Goal: Navigation & Orientation: Find specific page/section

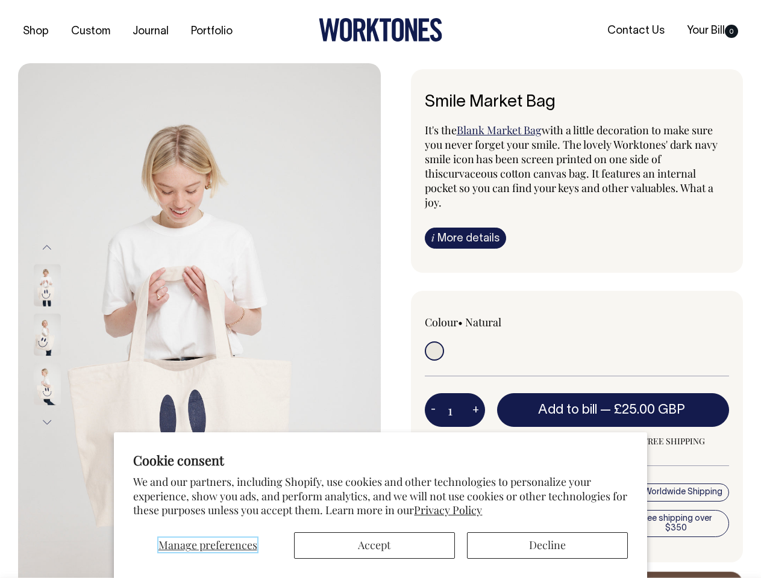
click at [207, 546] on span "Manage preferences" at bounding box center [207, 545] width 99 height 14
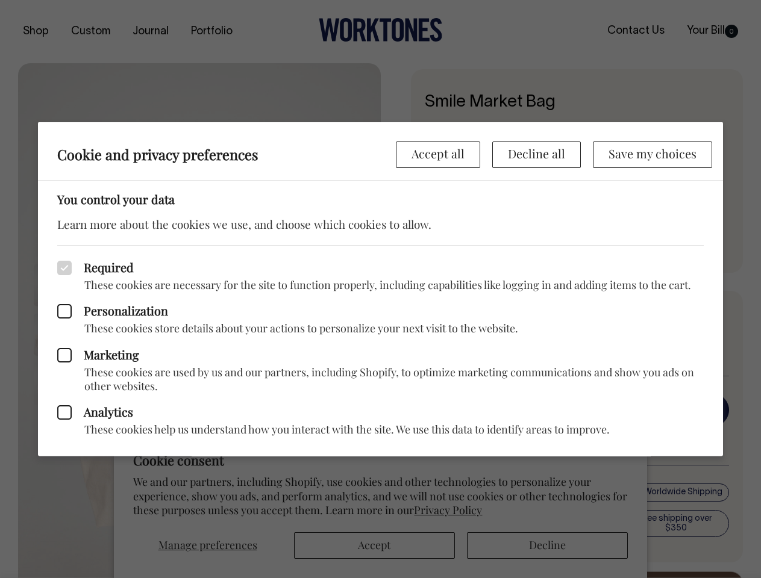
click at [374, 546] on div at bounding box center [380, 289] width 761 height 578
click at [547, 546] on div at bounding box center [380, 289] width 761 height 578
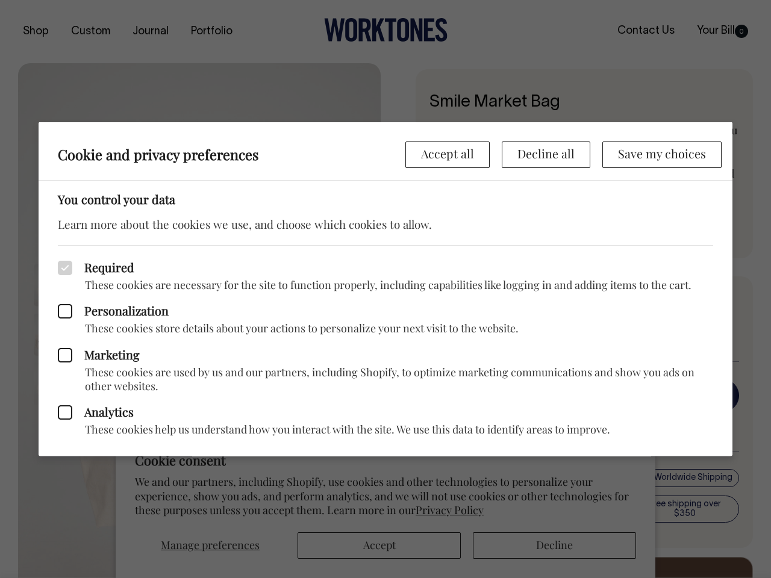
click at [199, 322] on p "These cookies store details about your actions to personalize your next visit t…" at bounding box center [386, 329] width 656 height 14
click at [63, 336] on div "Marketing These cookies are used by us and our partners, including Shopify, to …" at bounding box center [386, 365] width 656 height 58
click at [58, 247] on div "Required These cookies are necessary for the site to function properly, includi…" at bounding box center [386, 268] width 656 height 47
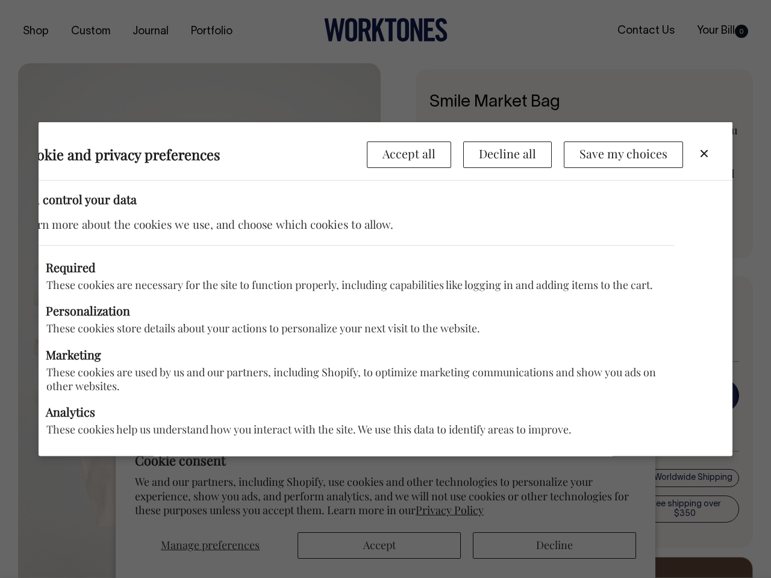
click at [63, 336] on div "Marketing These cookies are used by us and our partners, including Shopify, to …" at bounding box center [347, 365] width 656 height 58
click at [47, 423] on p "These cookies help us understand how you interact with the site. We use this da…" at bounding box center [347, 430] width 656 height 14
click at [433, 395] on div "Analytics These cookies help us understand how you interact with the site. We u…" at bounding box center [347, 414] width 656 height 43
click at [475, 395] on div "Analytics These cookies help us understand how you interact with the site. We u…" at bounding box center [347, 414] width 656 height 43
